Goal: Communication & Community: Answer question/provide support

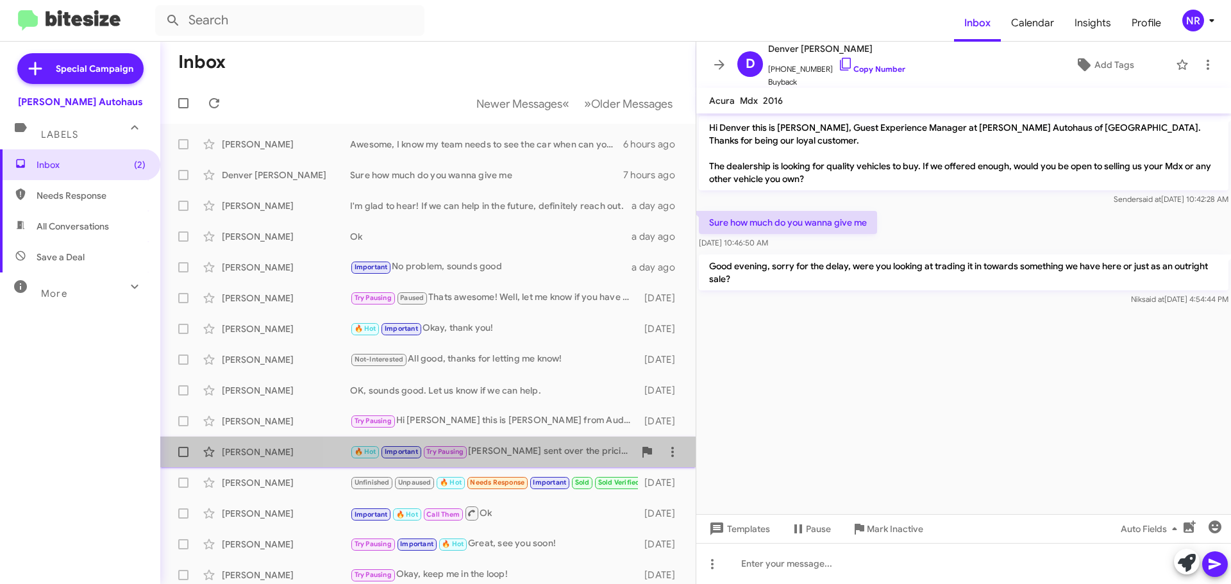
click at [511, 452] on div "🔥 Hot Important Try Pausing [PERSON_NAME] sent over the pricing, how does it lo…" at bounding box center [492, 451] width 284 height 15
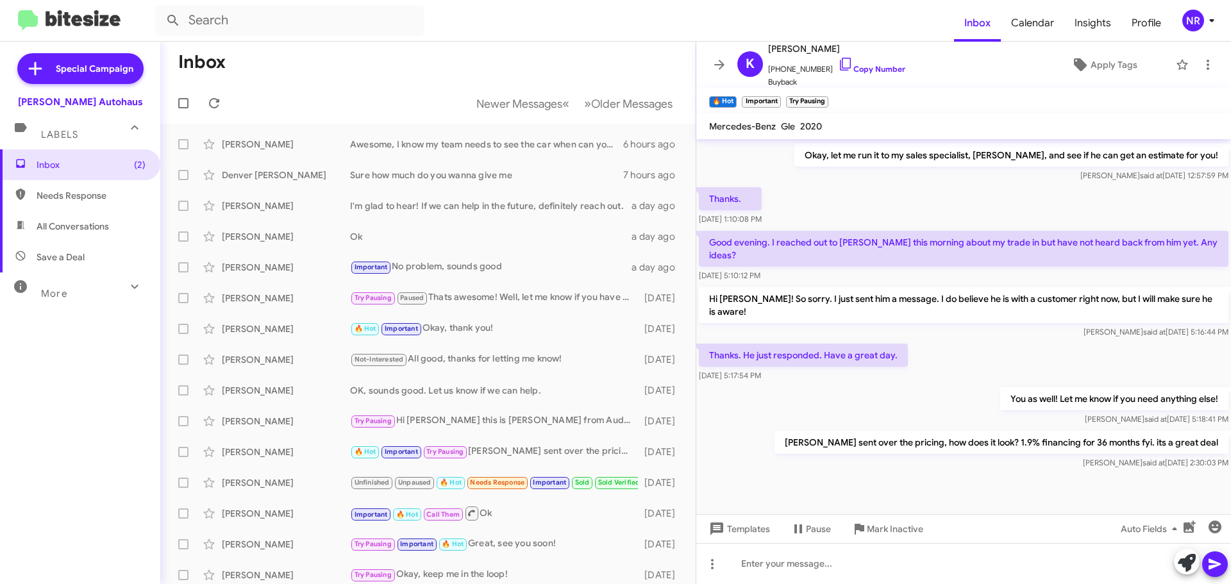
scroll to position [574, 0]
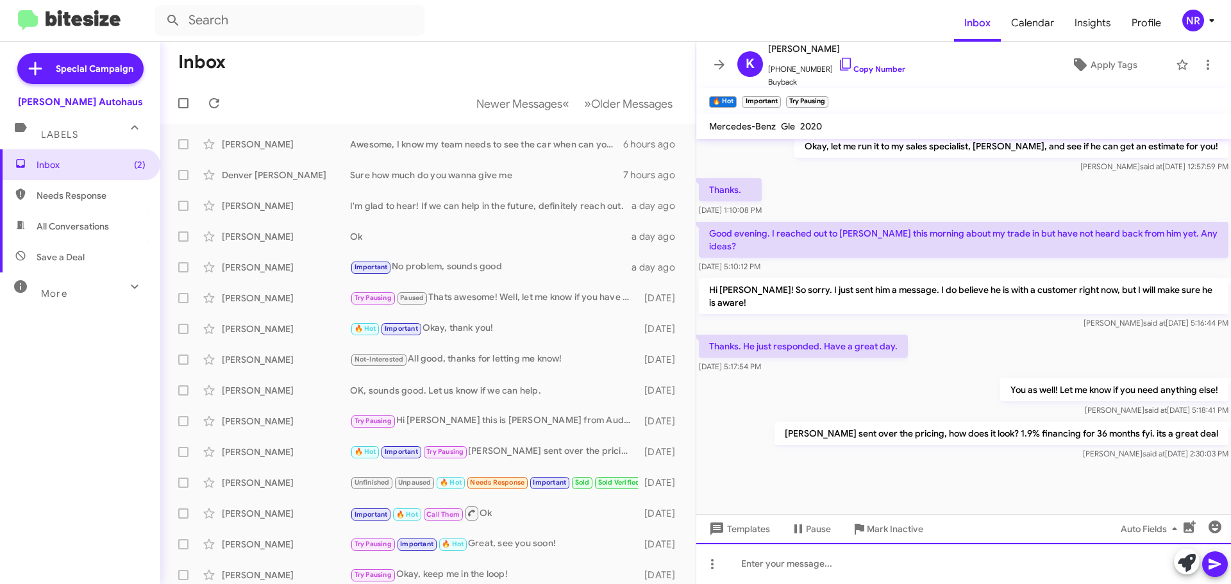
click at [839, 564] on div at bounding box center [963, 563] width 535 height 41
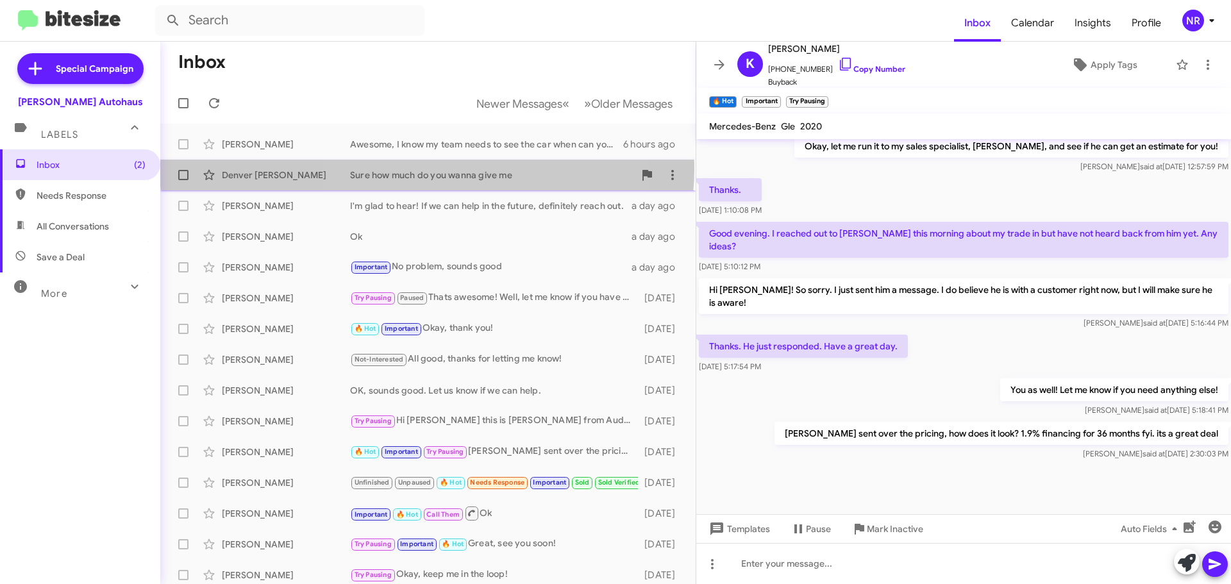
click at [427, 168] on div "Denver [PERSON_NAME] Sure how much do you wanna give me 7 hours ago" at bounding box center [428, 175] width 515 height 26
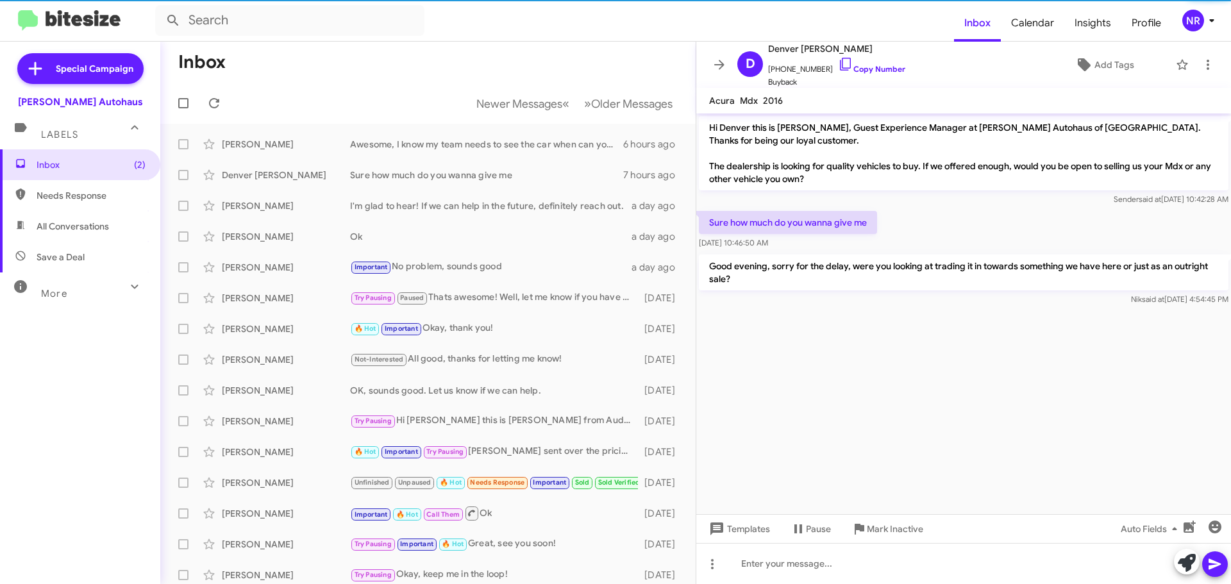
click at [52, 137] on span "Labels" at bounding box center [59, 135] width 37 height 12
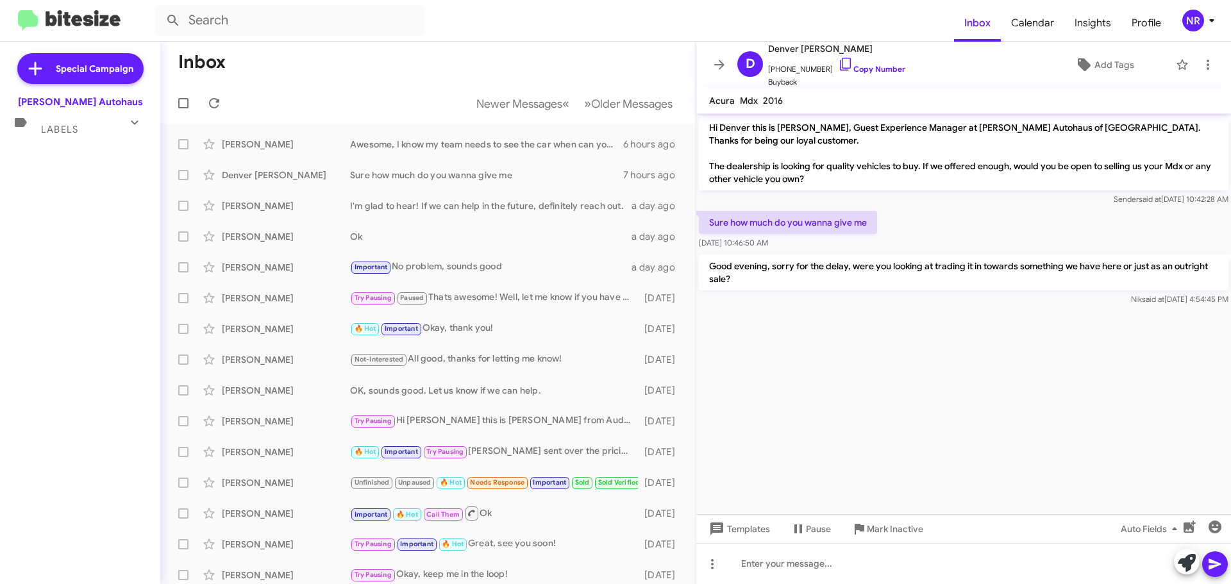
click at [56, 137] on mat-expansion-panel-header "Labels" at bounding box center [80, 123] width 160 height 31
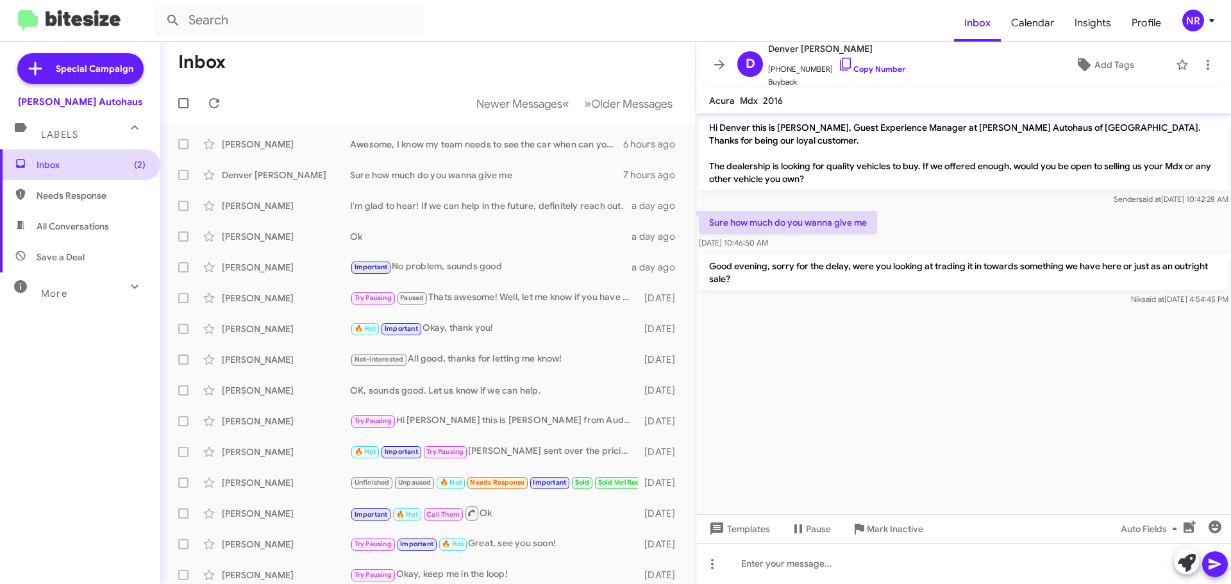
click at [56, 159] on span "Inbox (2)" at bounding box center [91, 164] width 109 height 13
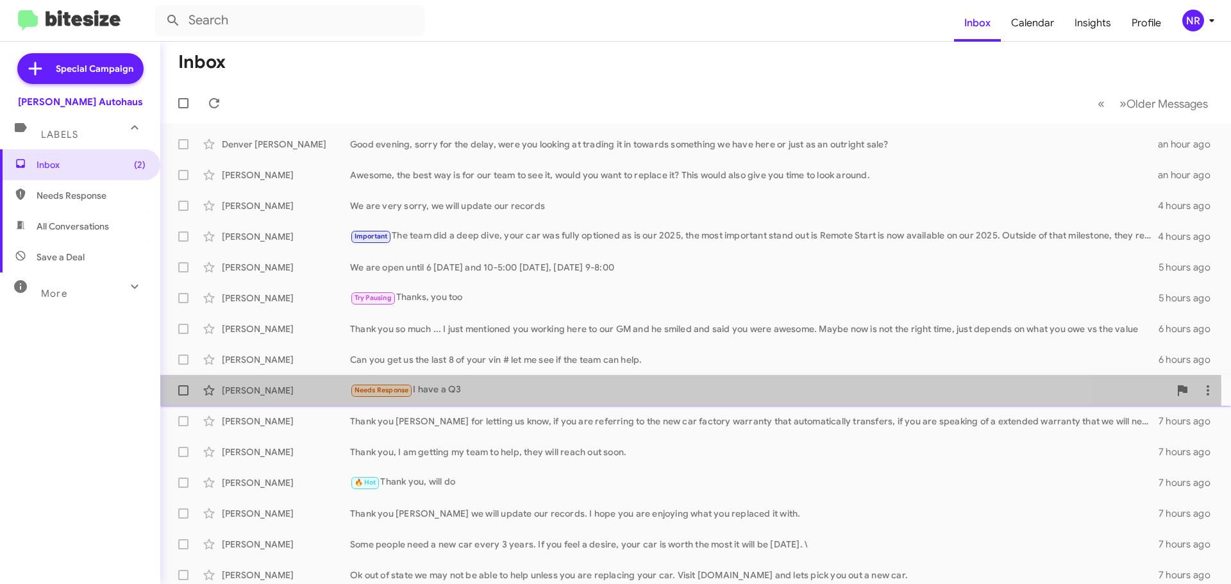
click at [504, 392] on div "Needs Response I have a Q3" at bounding box center [759, 390] width 819 height 15
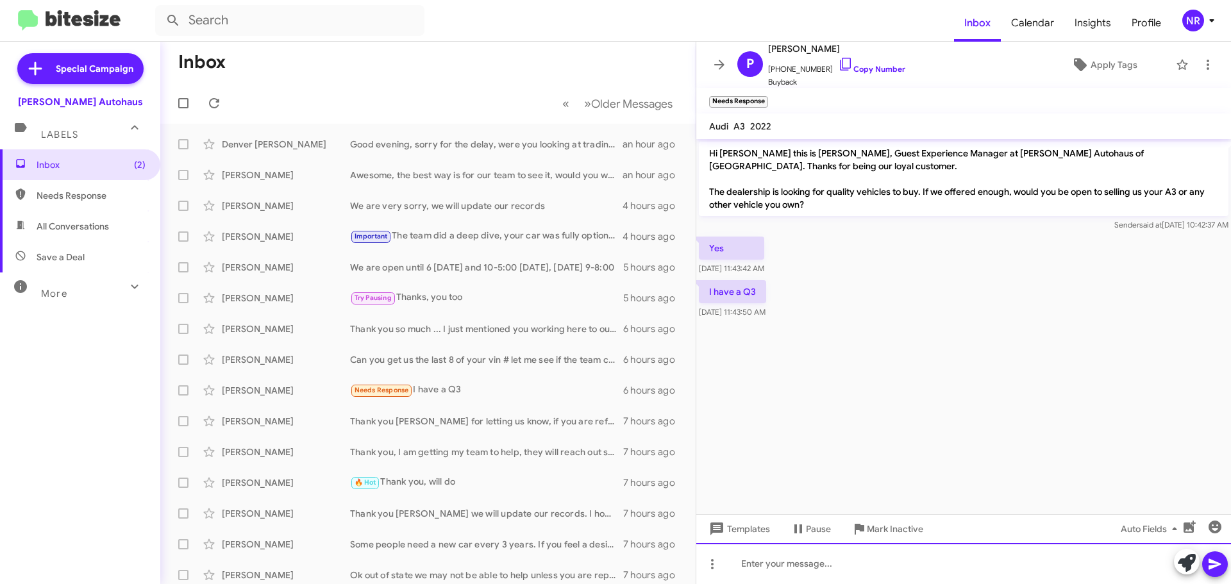
click at [828, 558] on div at bounding box center [963, 563] width 535 height 41
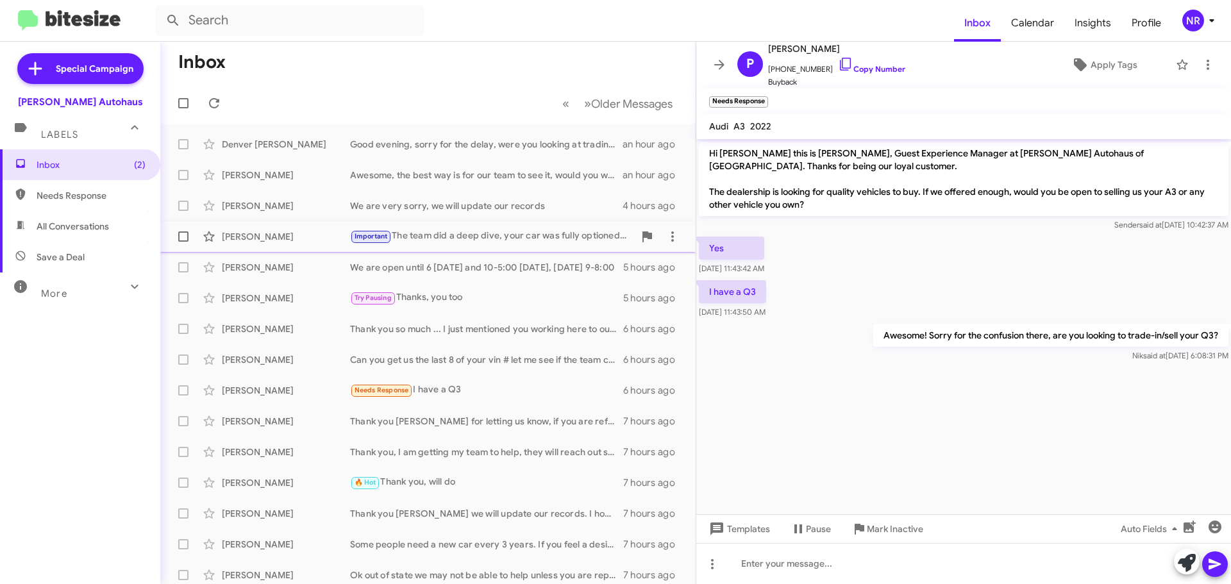
click at [508, 238] on div "Important The team did a deep dive, your car was fully optioned as is our 2025,…" at bounding box center [492, 236] width 284 height 15
